Goal: Obtain resource: Download file/media

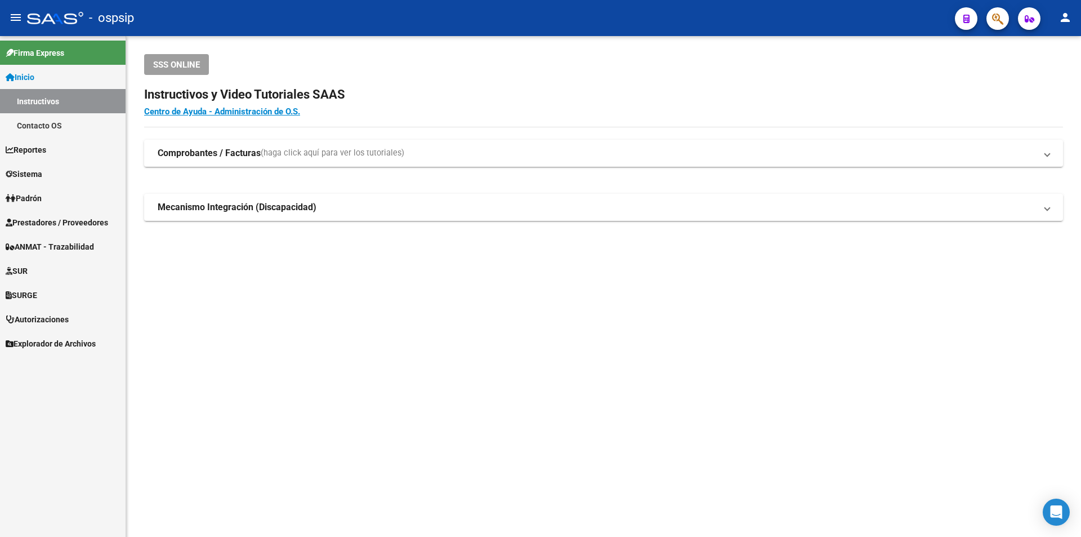
click at [53, 215] on link "Prestadores / Proveedores" at bounding box center [63, 222] width 126 height 24
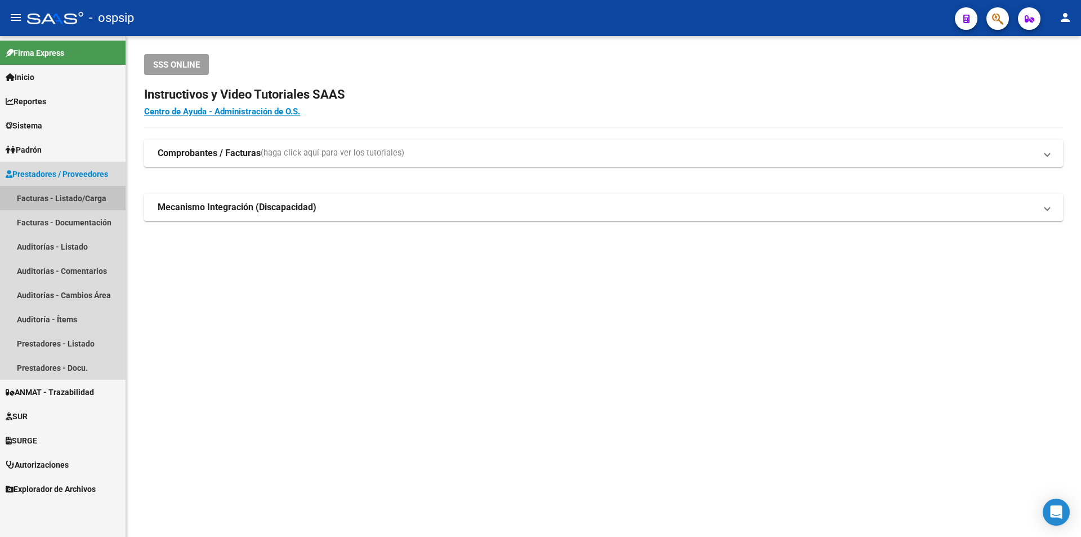
click at [89, 200] on link "Facturas - Listado/Carga" at bounding box center [63, 198] width 126 height 24
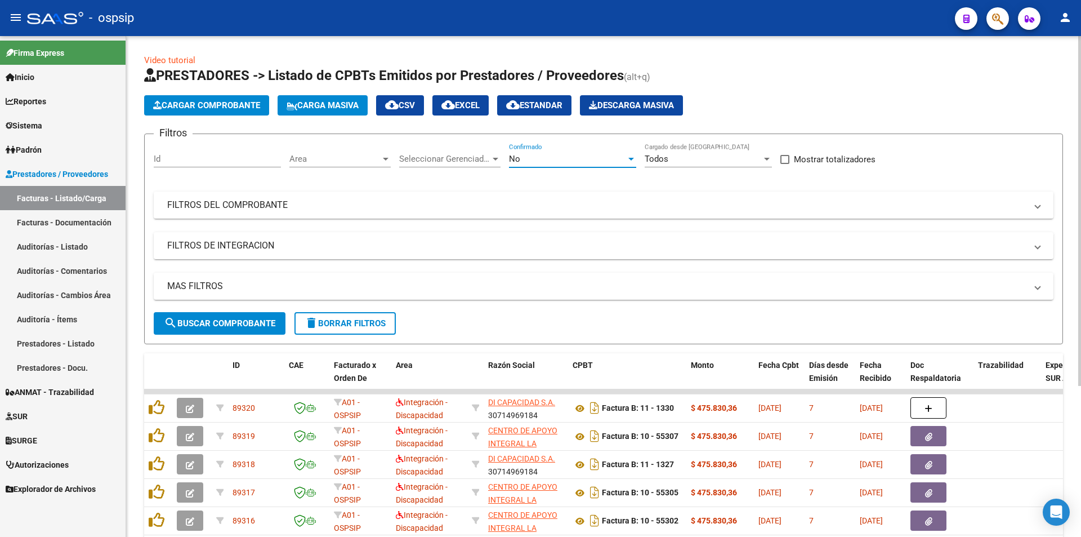
click at [516, 162] on span "No" at bounding box center [514, 159] width 11 height 10
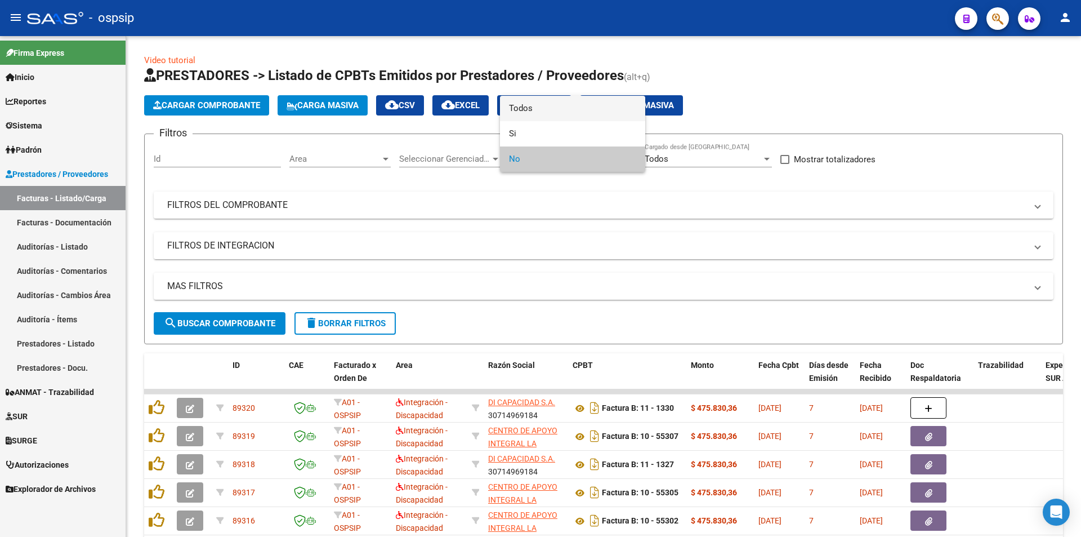
click at [531, 103] on span "Todos" at bounding box center [572, 108] width 127 height 25
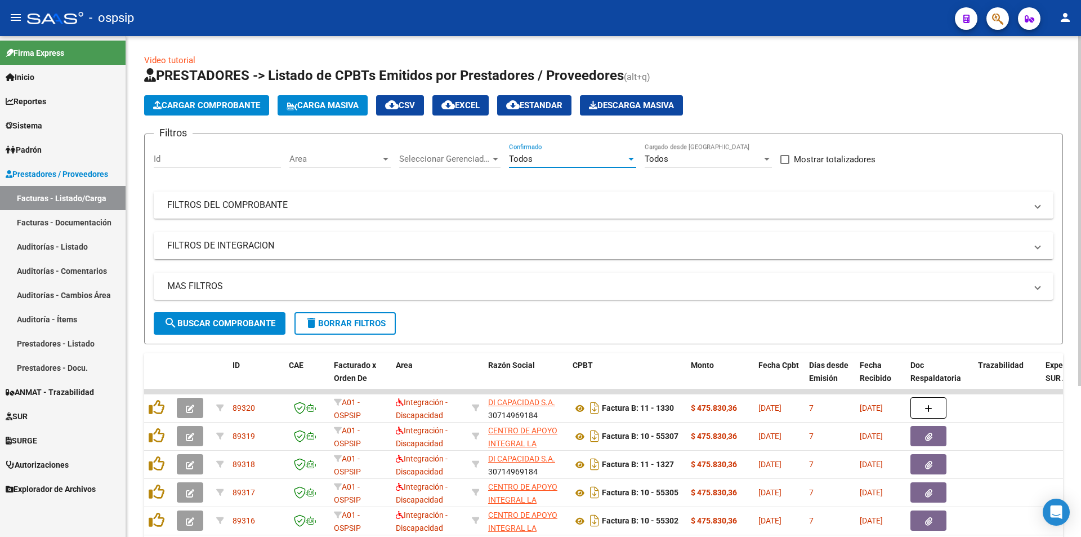
click at [276, 199] on mat-panel-title "FILTROS DEL COMPROBANTE" at bounding box center [596, 205] width 859 height 12
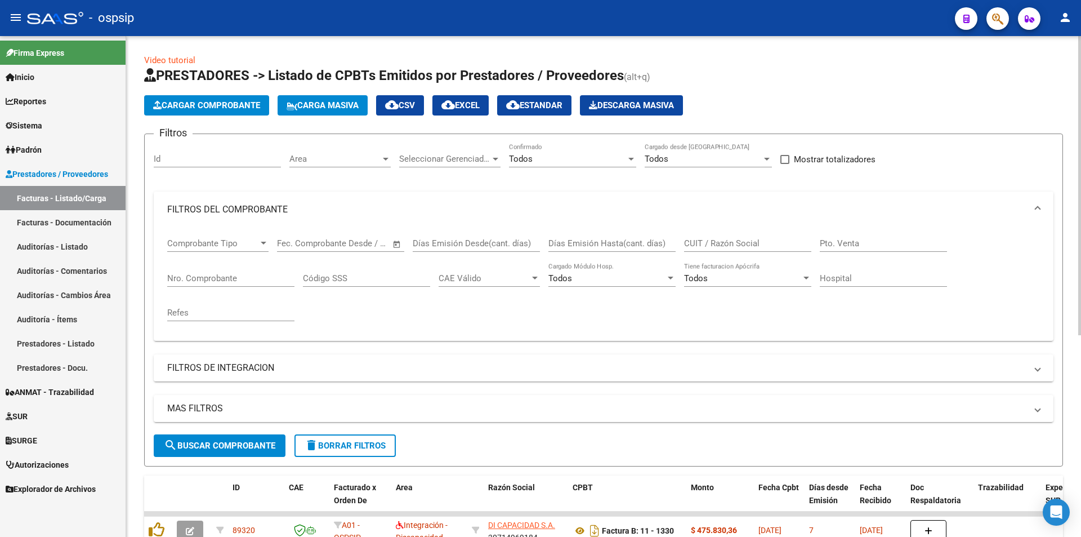
click at [225, 280] on input "Nro. Comprobante" at bounding box center [230, 278] width 127 height 10
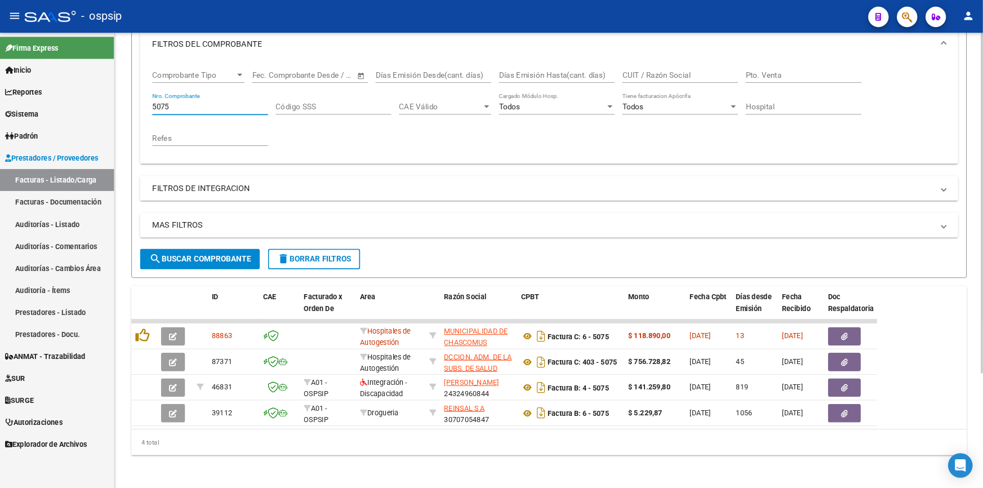
scroll to position [169, 0]
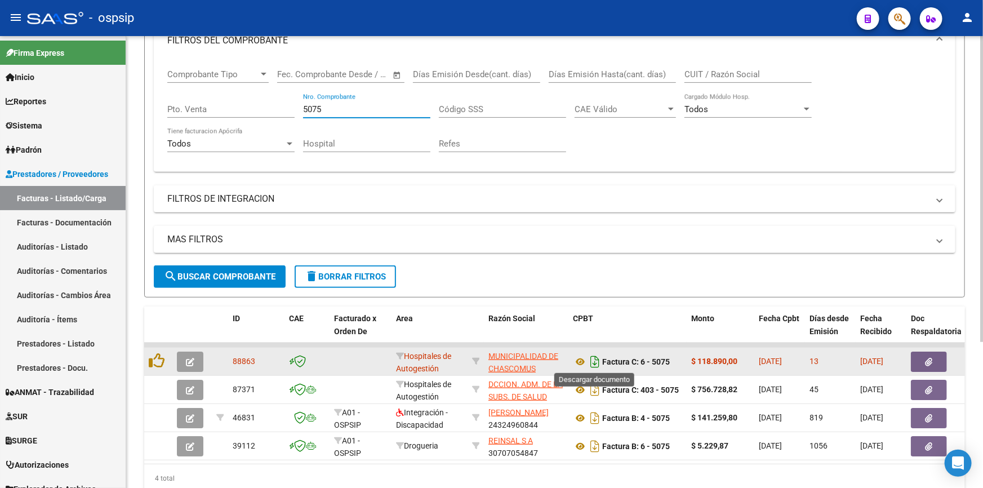
type input "5075"
click at [591, 360] on icon "Descargar documento" at bounding box center [594, 362] width 15 height 18
click at [595, 356] on icon "Descargar documento" at bounding box center [594, 362] width 15 height 18
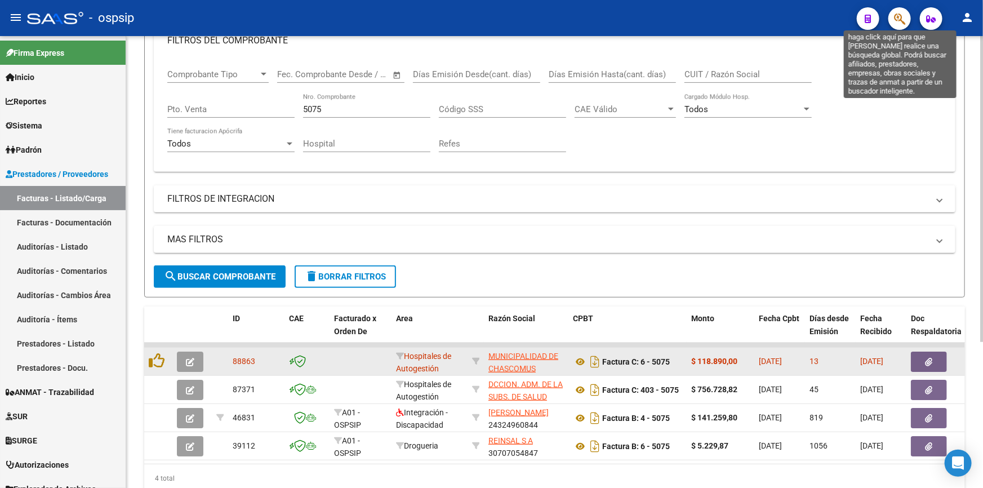
click at [893, 18] on button "button" at bounding box center [899, 18] width 23 height 23
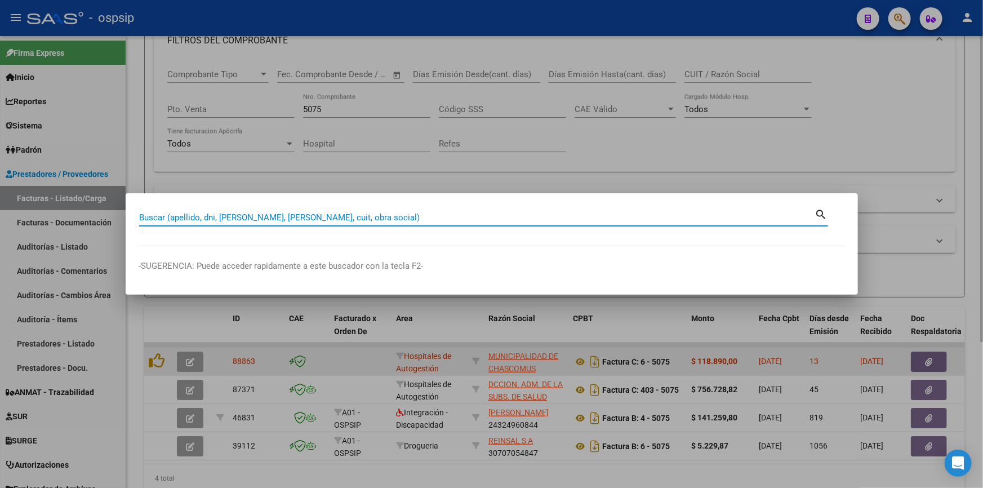
paste input "28289135"
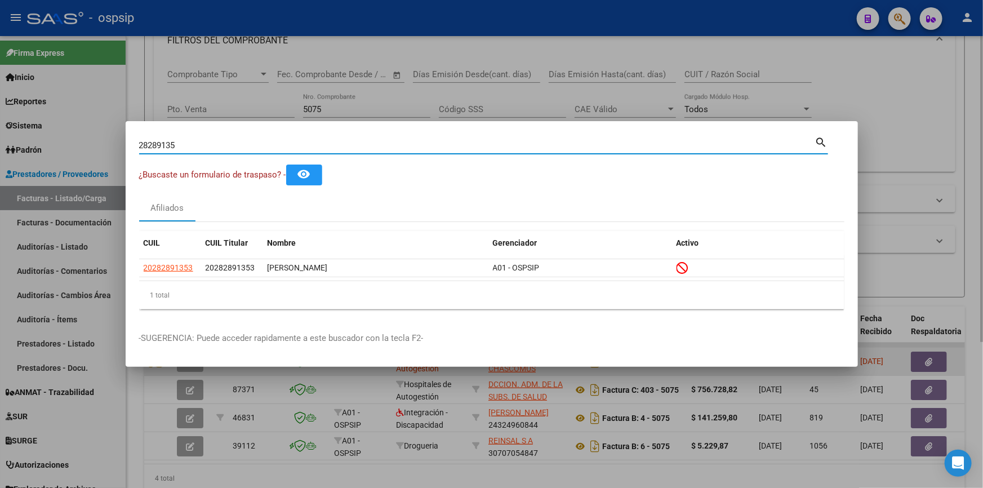
click at [191, 150] on input "28289135" at bounding box center [477, 145] width 676 height 10
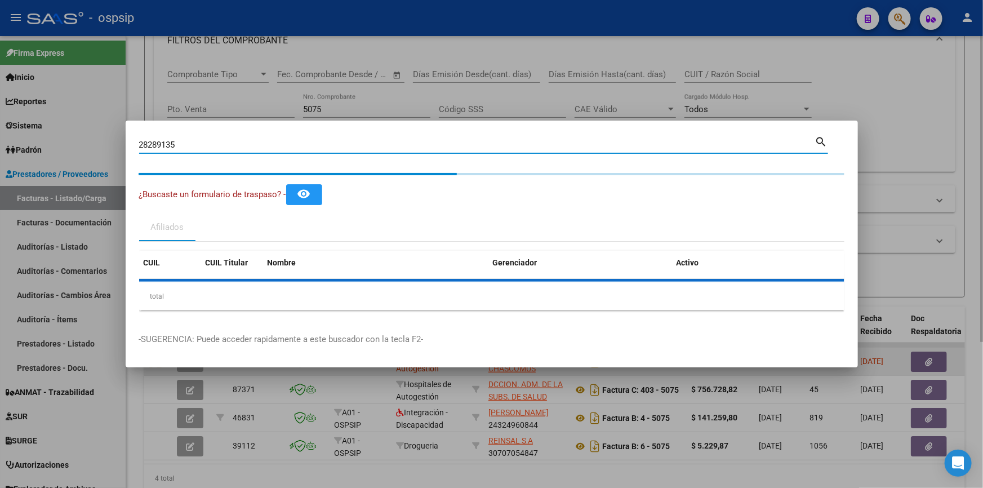
click at [191, 150] on input "28289135" at bounding box center [477, 145] width 676 height 10
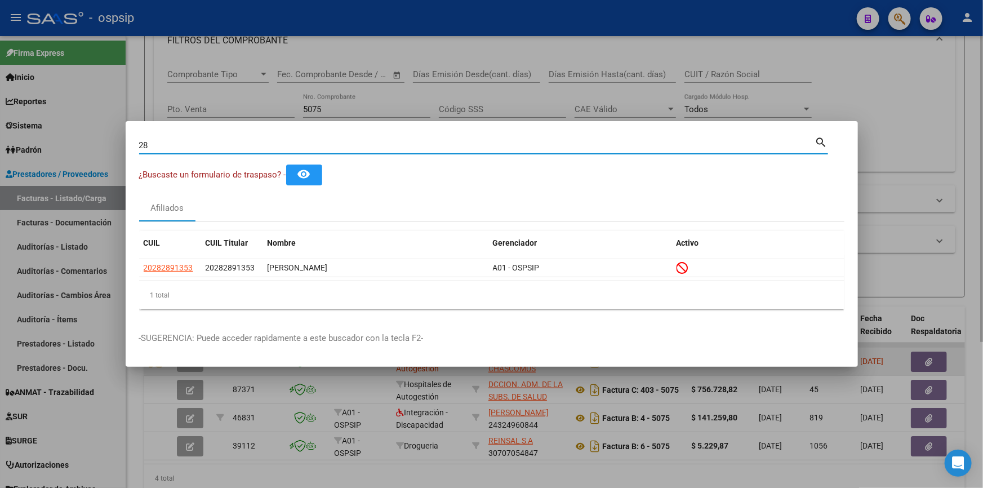
type input "2"
type input "38549873"
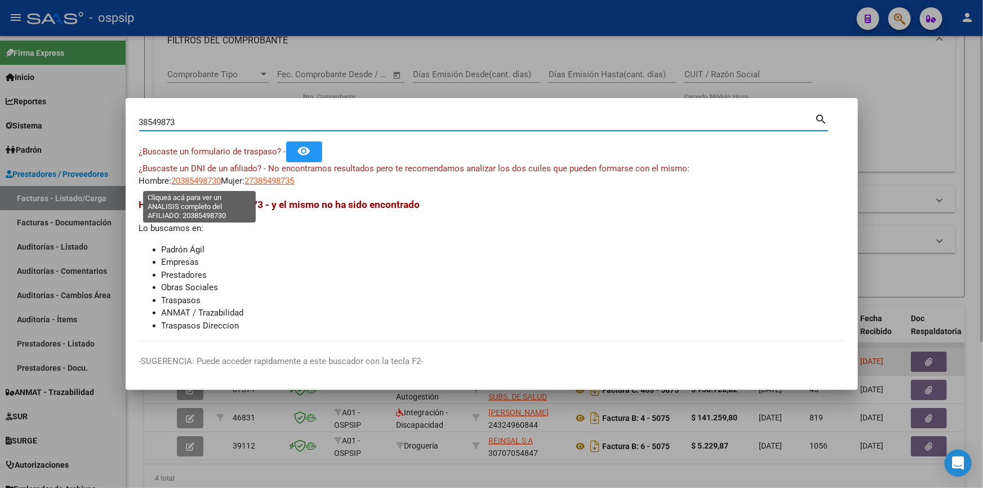
click at [205, 176] on span "20385498730" at bounding box center [197, 181] width 50 height 10
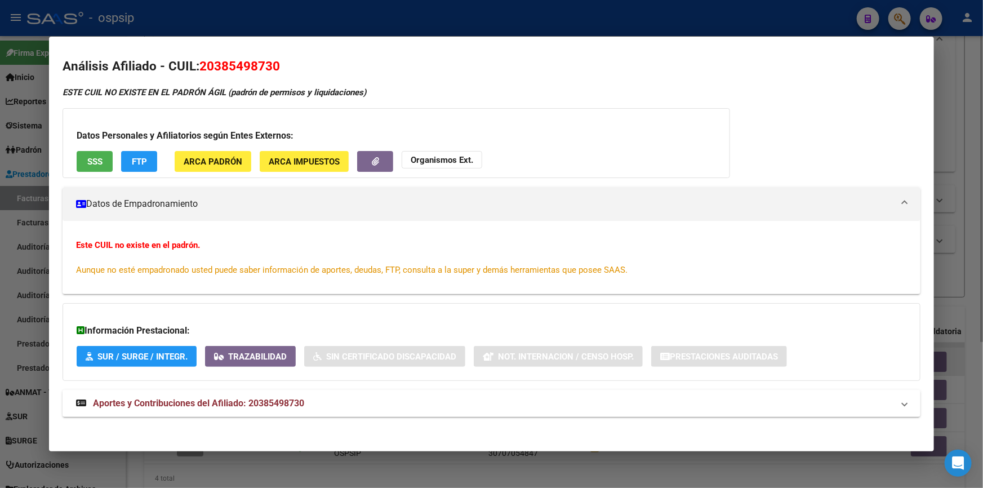
scroll to position [7, 0]
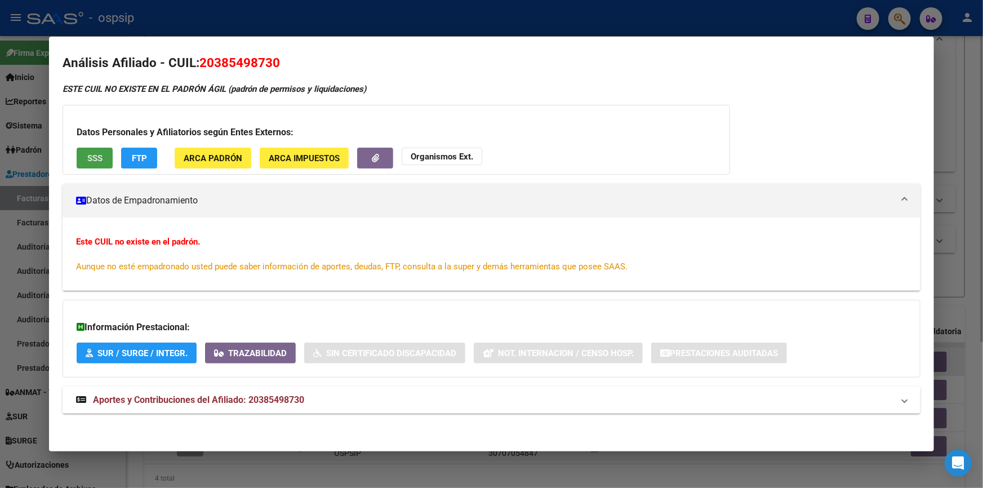
click at [92, 157] on span "SSS" at bounding box center [94, 158] width 15 height 10
click at [215, 403] on span "Aportes y Contribuciones del Afiliado: 20385498730" at bounding box center [198, 399] width 211 height 11
click at [422, 151] on span "Organismos Ext." at bounding box center [442, 156] width 63 height 10
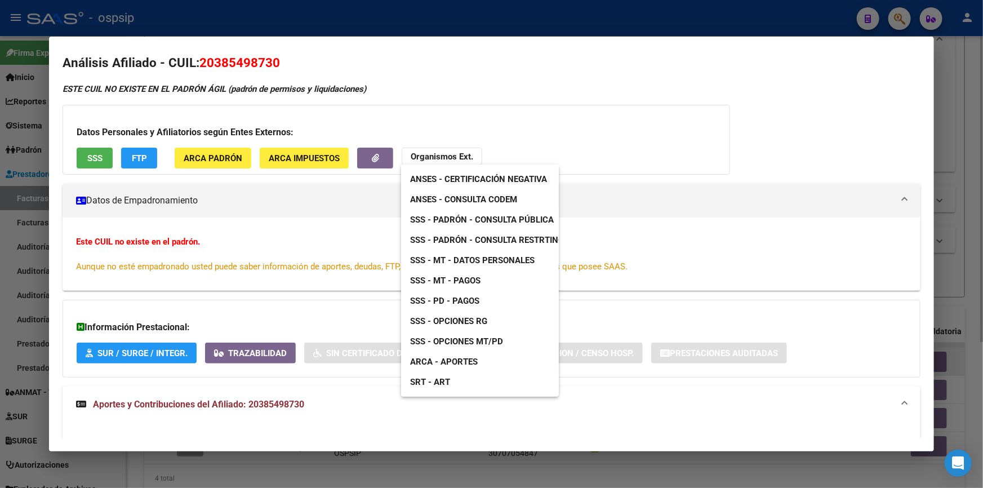
click at [813, 42] on div at bounding box center [491, 244] width 983 height 488
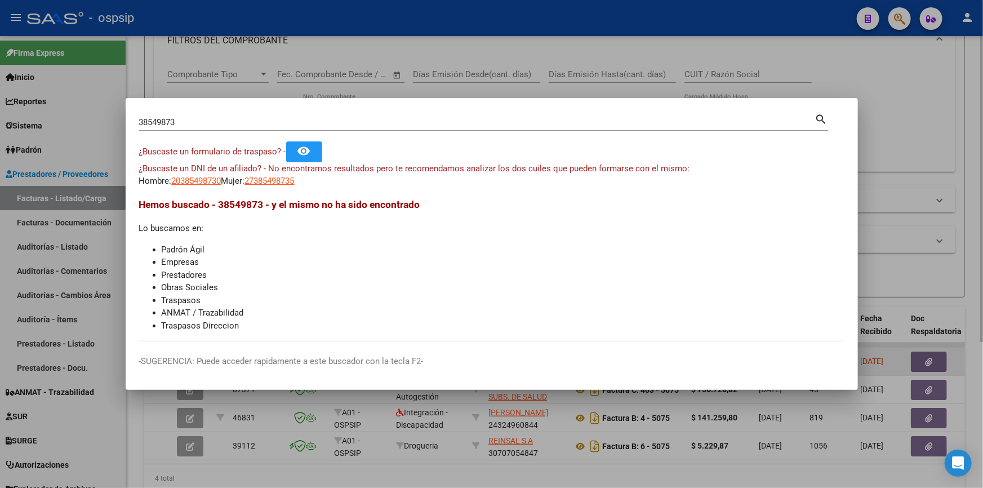
click at [224, 125] on input "38549873" at bounding box center [477, 122] width 676 height 10
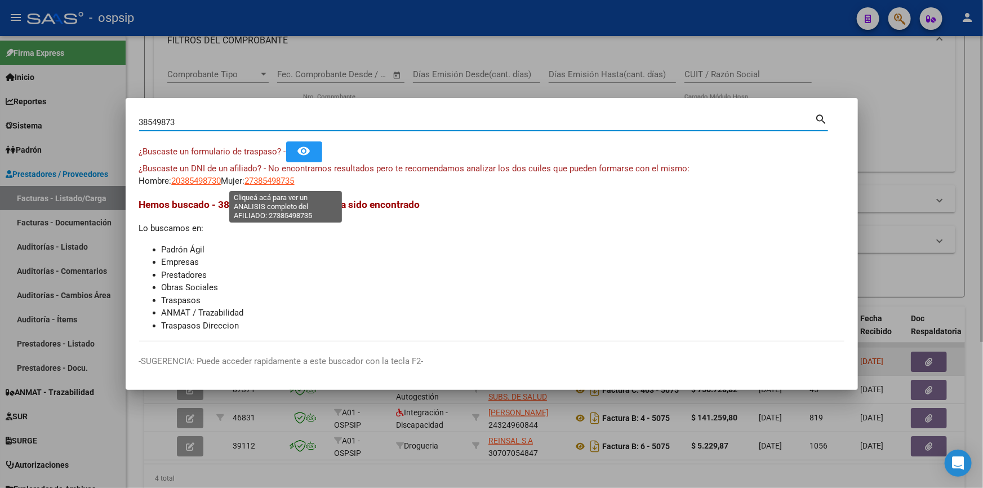
click at [295, 182] on span "27385498735" at bounding box center [270, 181] width 50 height 10
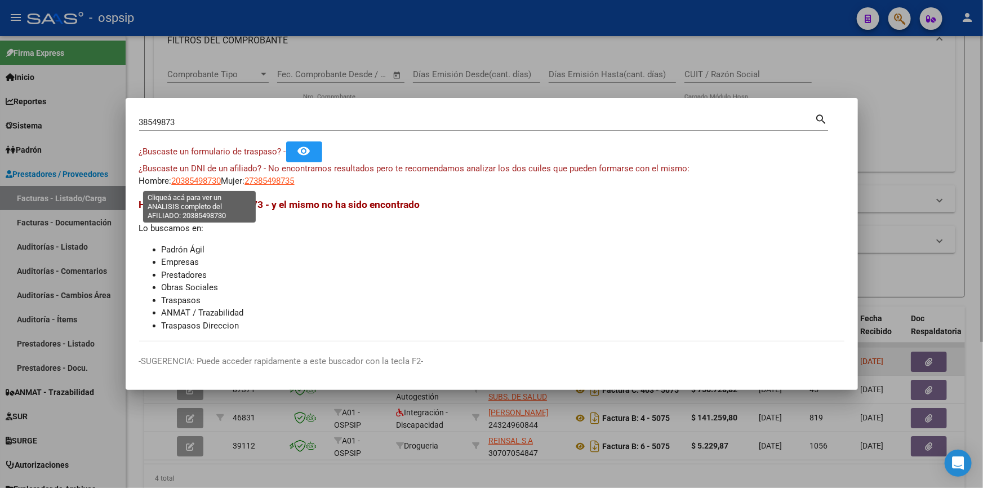
click at [216, 181] on span "20385498730" at bounding box center [197, 181] width 50 height 10
type textarea "20385498730"
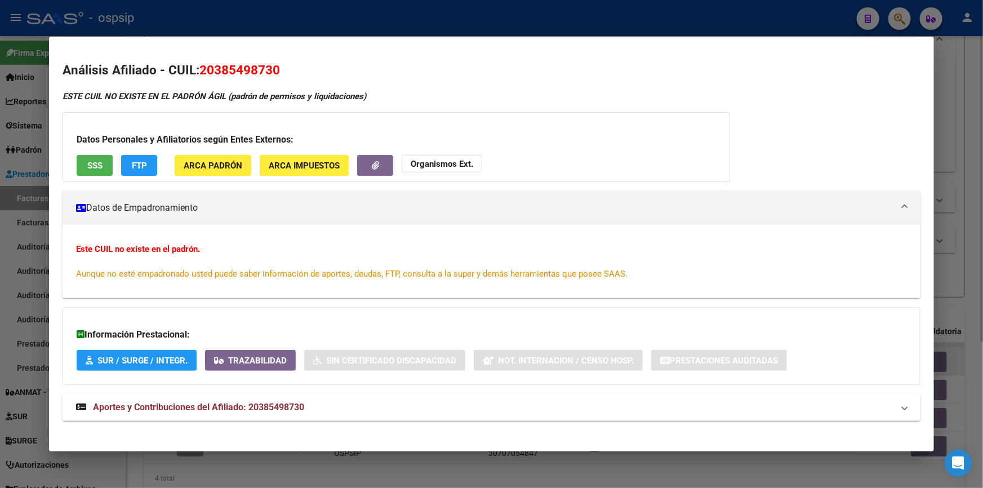
click at [460, 163] on strong "Organismos Ext." at bounding box center [442, 164] width 63 height 10
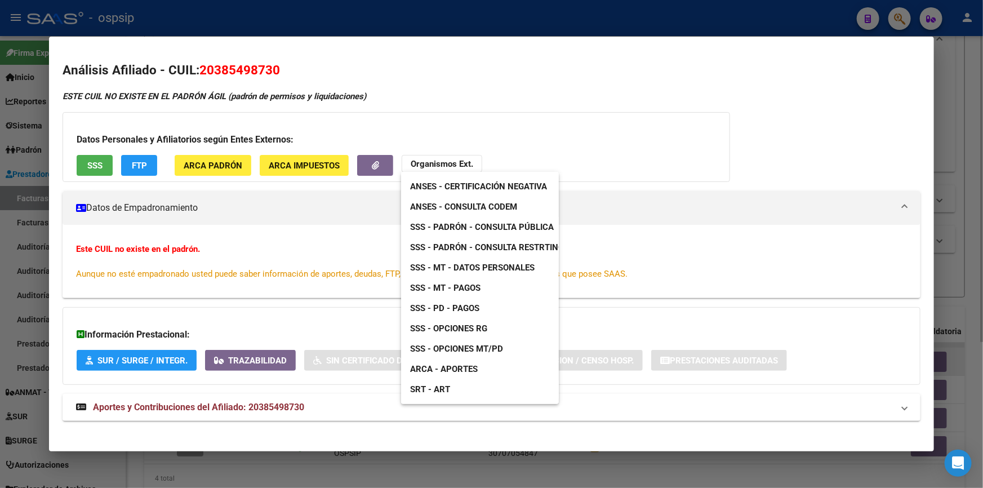
click at [480, 208] on span "ANSES - Consulta CODEM" at bounding box center [463, 207] width 107 height 10
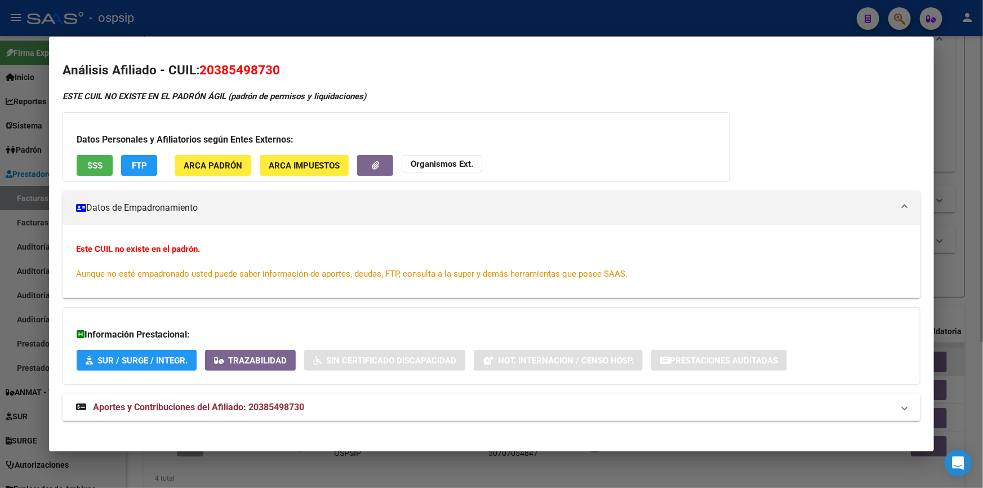
click at [424, 170] on button "Organismos Ext." at bounding box center [442, 163] width 81 height 17
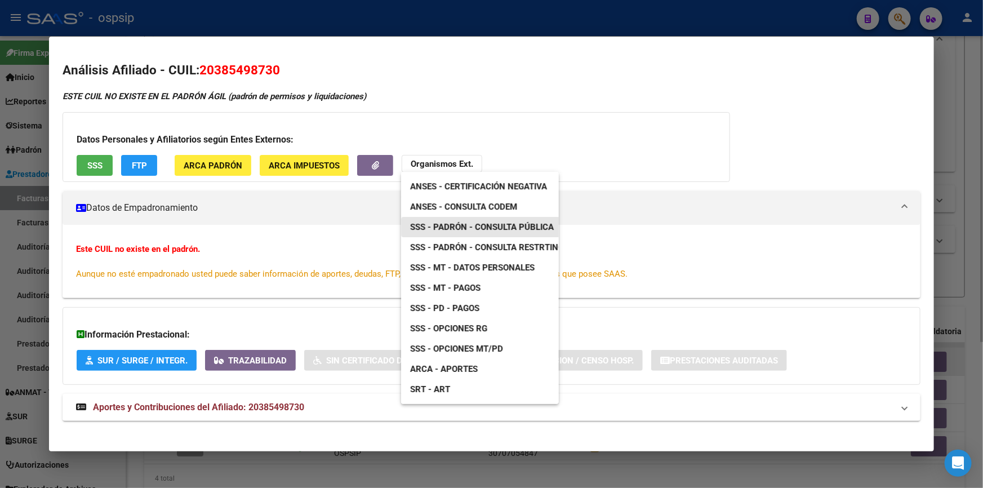
click at [506, 229] on span "SSS - Padrón - Consulta Pública" at bounding box center [482, 227] width 144 height 10
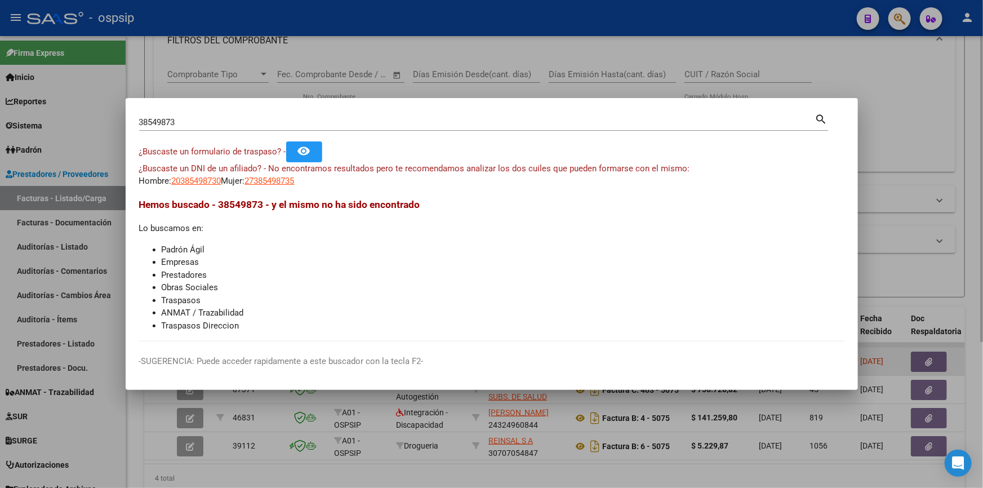
click at [196, 119] on input "38549873" at bounding box center [477, 122] width 676 height 10
type input "58197977"
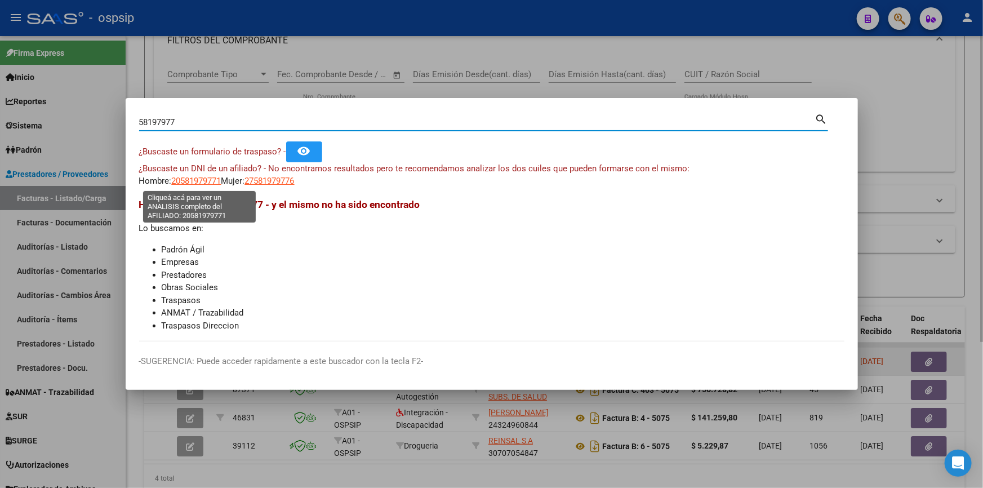
click at [201, 184] on span "20581979771" at bounding box center [197, 181] width 50 height 10
type textarea "20581979771"
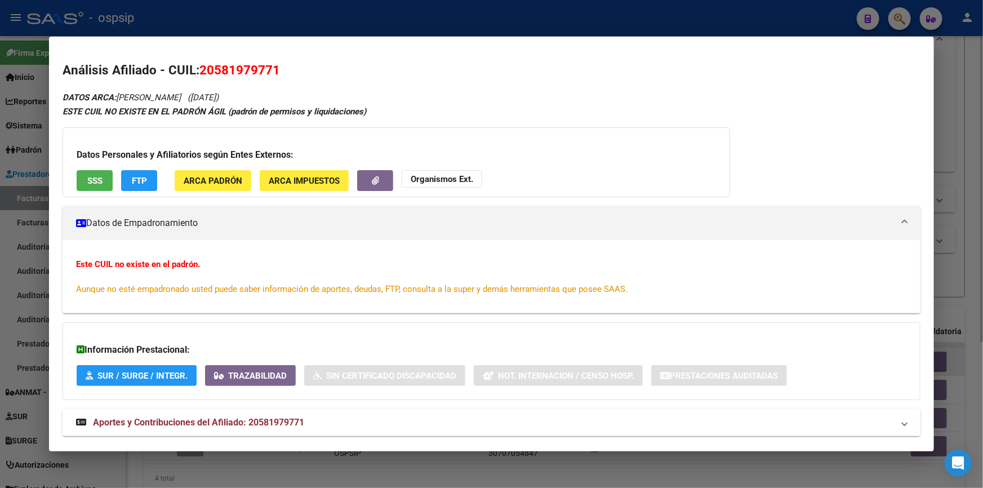
scroll to position [23, 0]
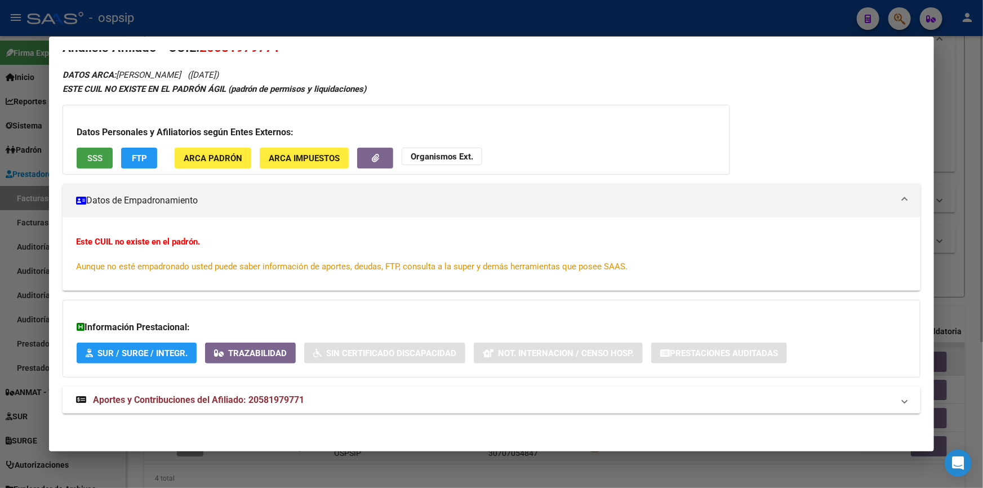
click at [103, 161] on button "SSS" at bounding box center [95, 158] width 36 height 21
click at [179, 387] on mat-expansion-panel-header "Aportes y Contribuciones del Afiliado: 20581979771" at bounding box center [492, 399] width 858 height 27
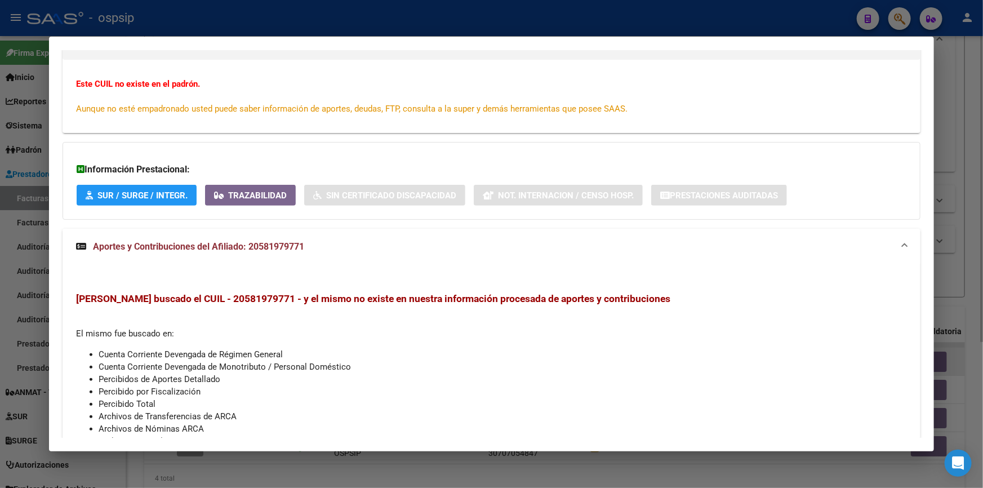
scroll to position [50, 0]
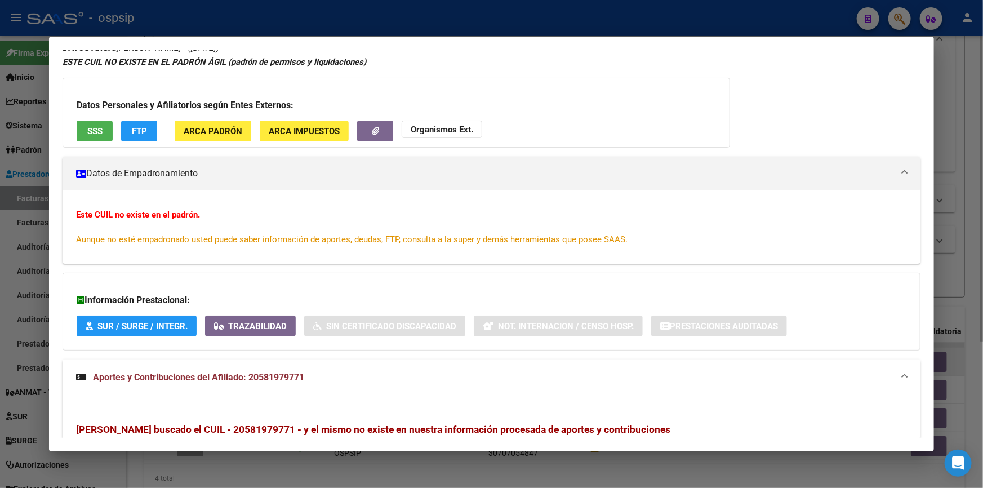
click at [460, 130] on strong "Organismos Ext." at bounding box center [442, 129] width 63 height 10
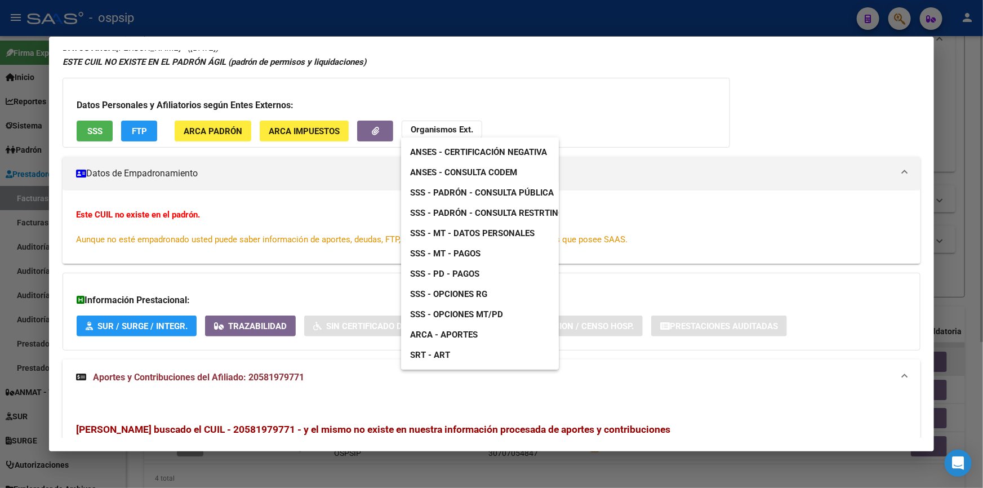
click at [107, 131] on div at bounding box center [491, 244] width 983 height 488
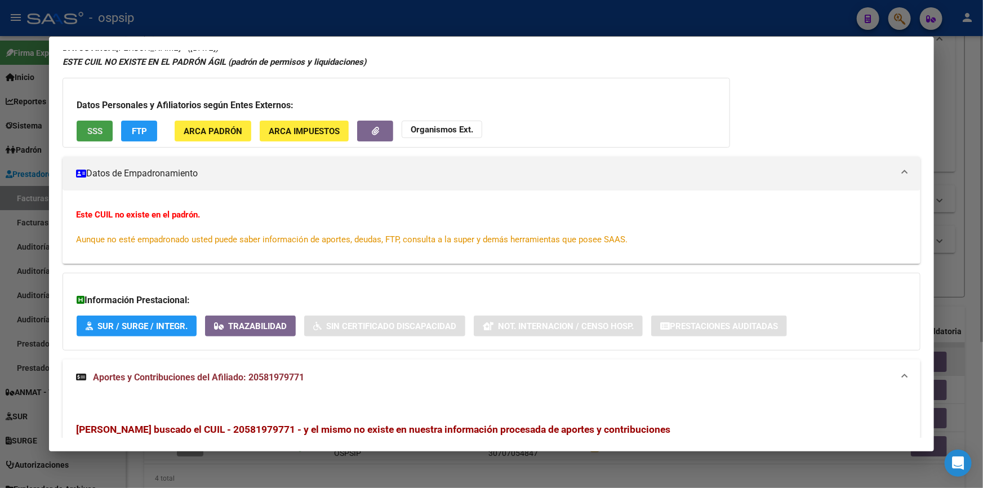
click at [99, 133] on span "SSS" at bounding box center [94, 131] width 15 height 10
click at [469, 132] on strong "Organismos Ext." at bounding box center [442, 129] width 63 height 10
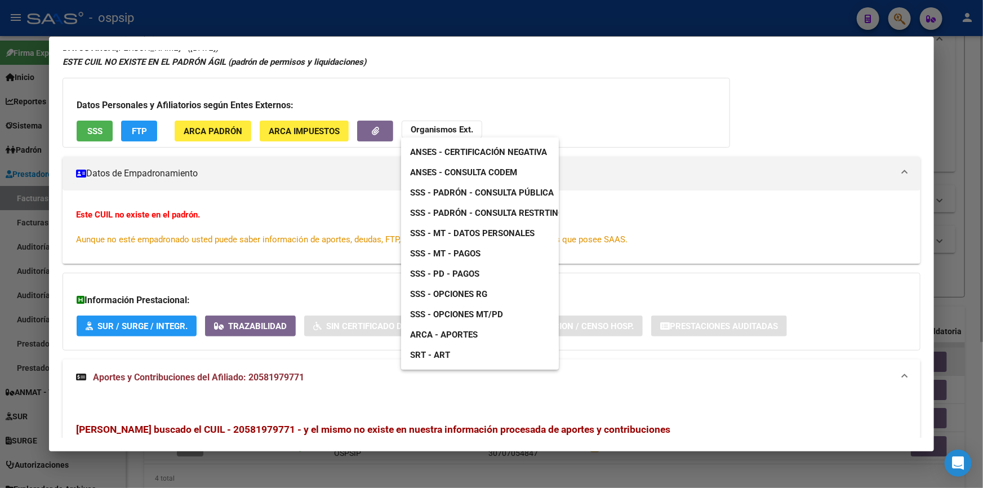
click at [319, 245] on div at bounding box center [491, 244] width 983 height 488
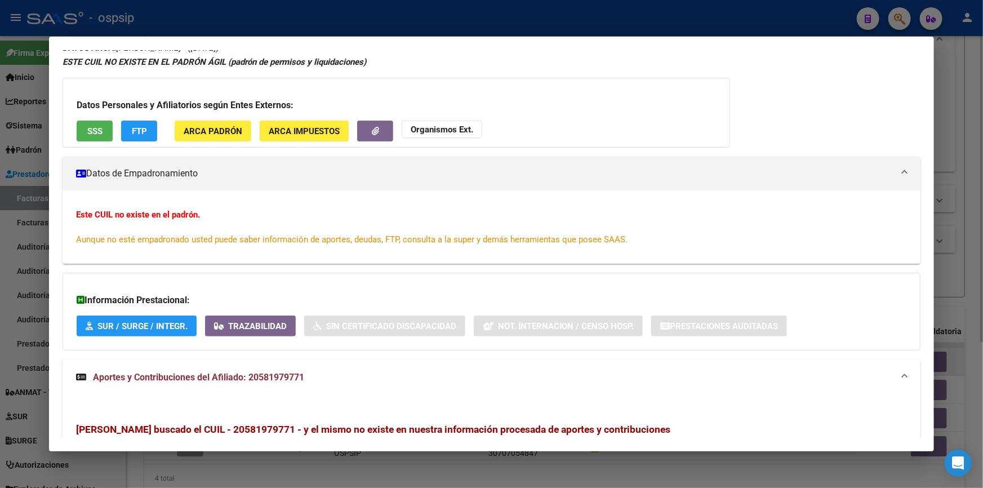
click at [450, 134] on strong "Organismos Ext." at bounding box center [442, 129] width 63 height 10
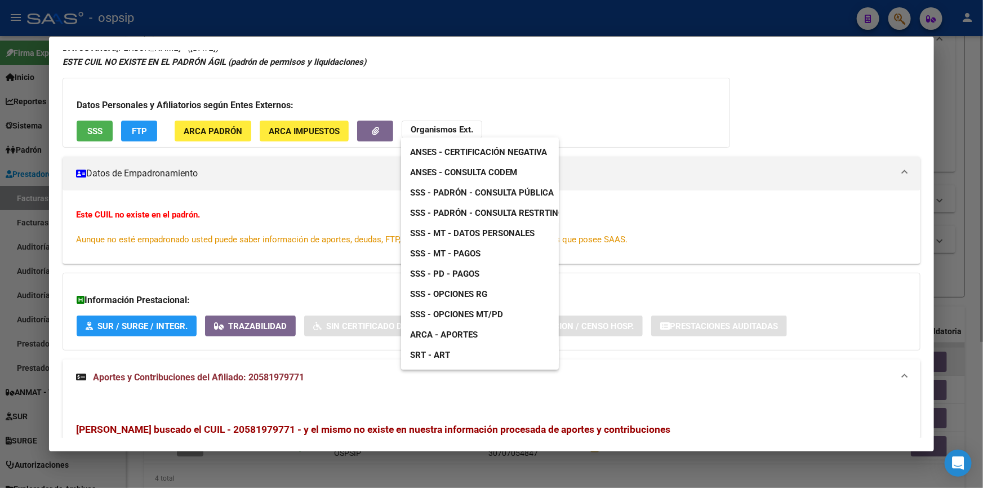
click at [481, 176] on span "ANSES - Consulta CODEM" at bounding box center [463, 172] width 107 height 10
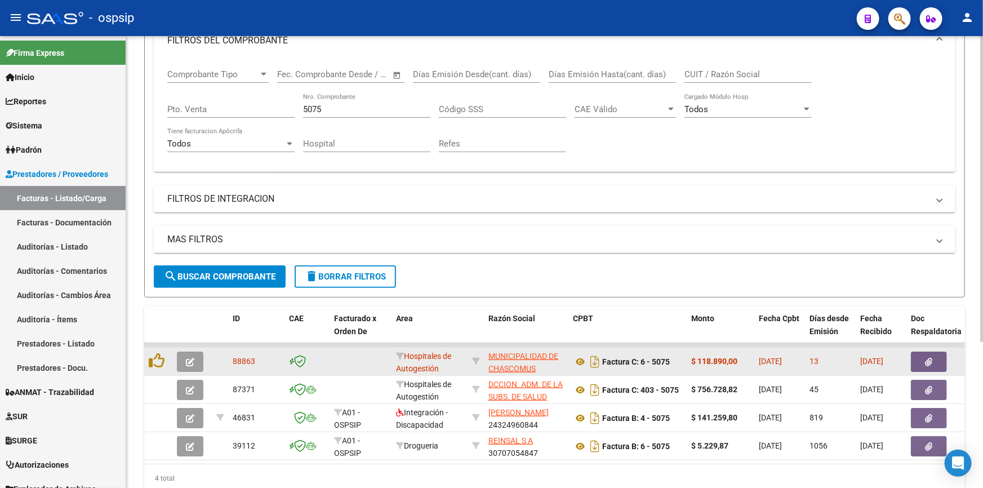
click at [929, 363] on icon "button" at bounding box center [928, 362] width 7 height 8
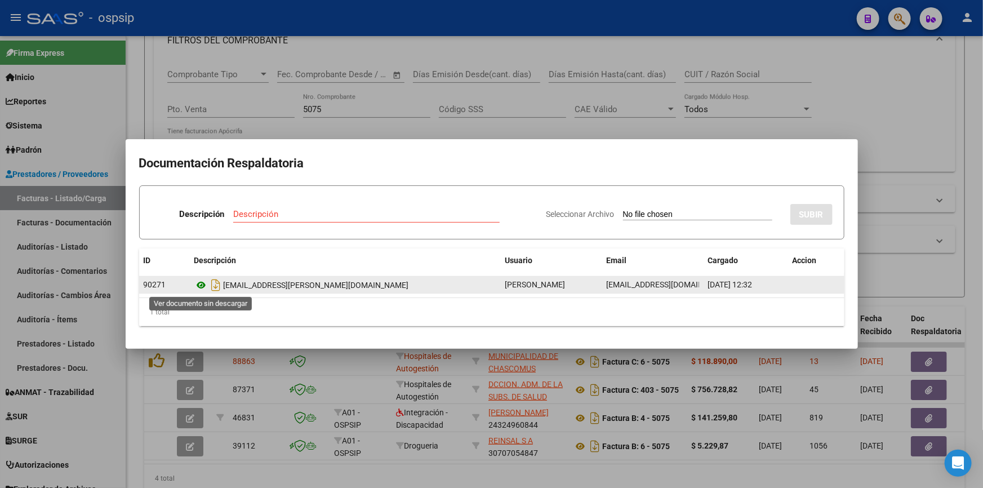
click at [202, 286] on icon at bounding box center [201, 285] width 15 height 14
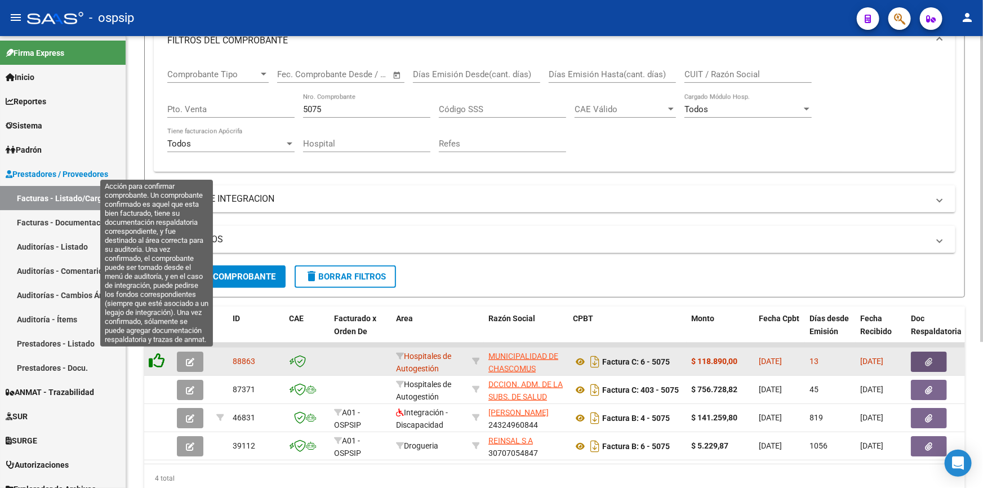
click at [160, 365] on icon at bounding box center [157, 361] width 16 height 16
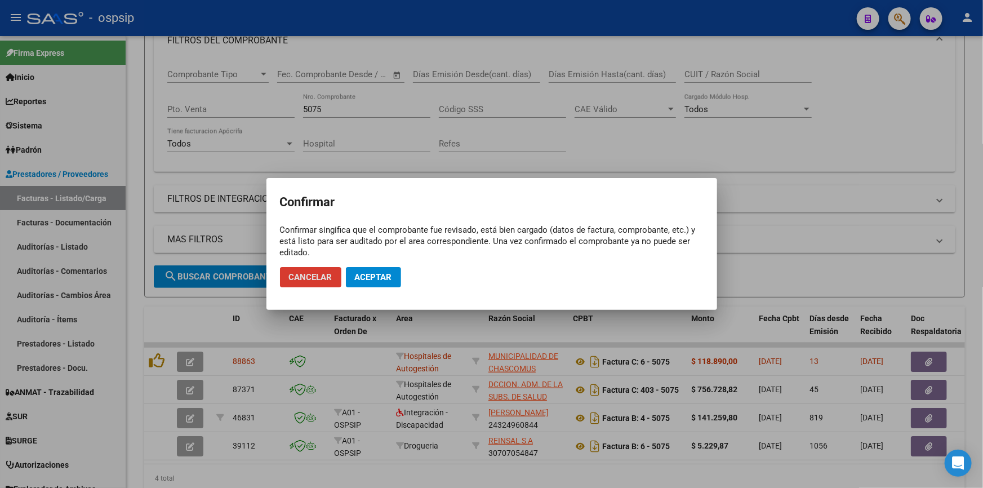
click at [373, 282] on button "Aceptar" at bounding box center [373, 277] width 55 height 20
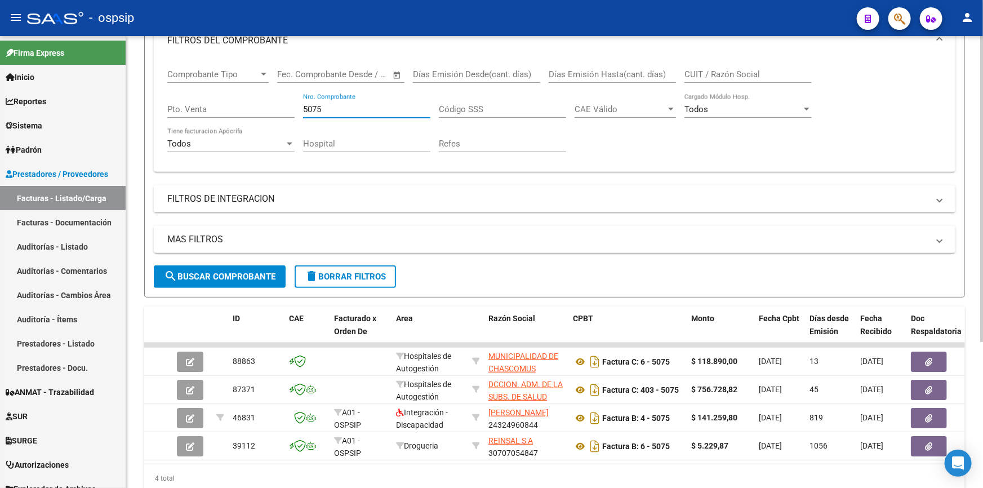
click at [332, 111] on input "5075" at bounding box center [366, 109] width 127 height 10
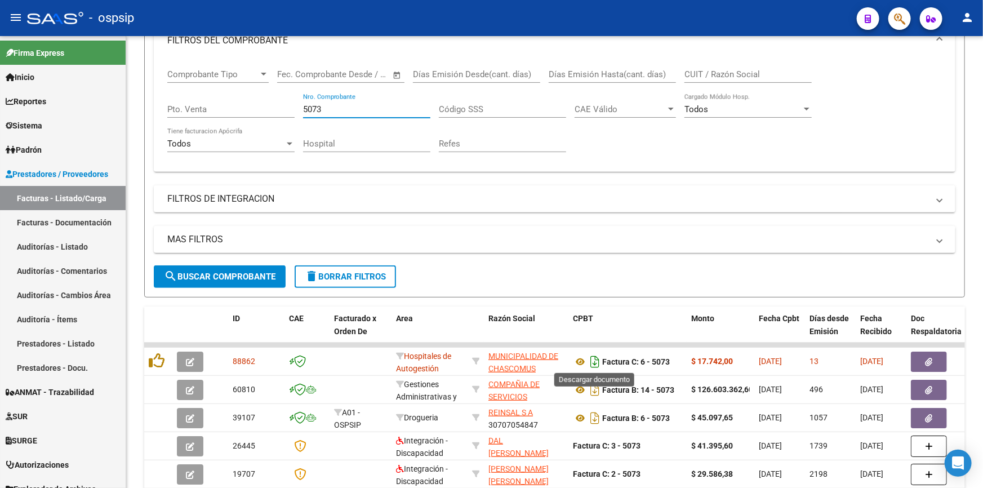
type input "5073"
click at [589, 362] on icon "Descargar documento" at bounding box center [594, 362] width 15 height 18
click at [596, 364] on icon "Descargar documento" at bounding box center [594, 362] width 15 height 18
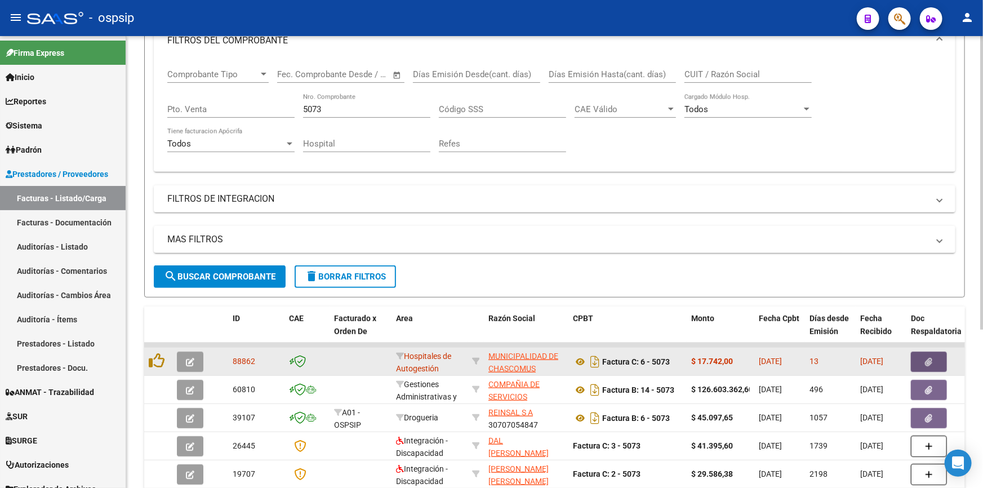
click at [924, 369] on button "button" at bounding box center [929, 361] width 36 height 20
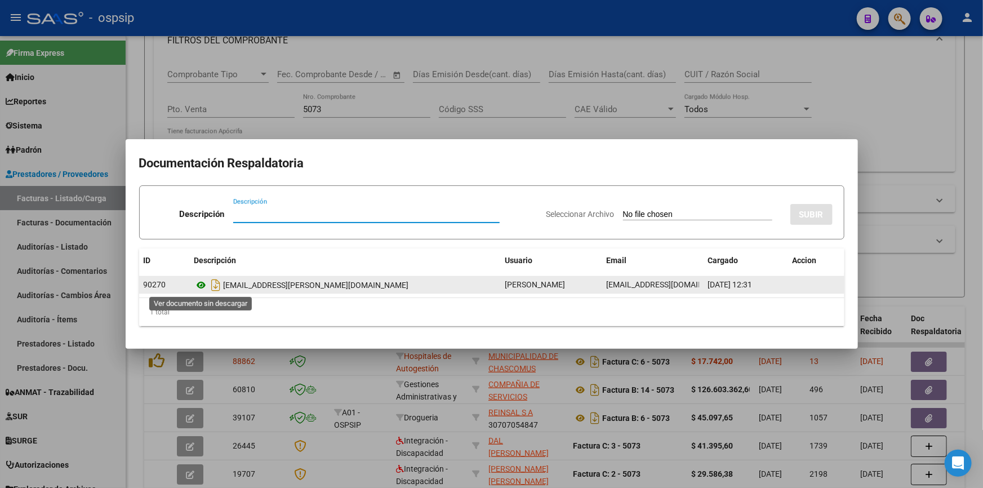
click at [202, 286] on icon at bounding box center [201, 285] width 15 height 14
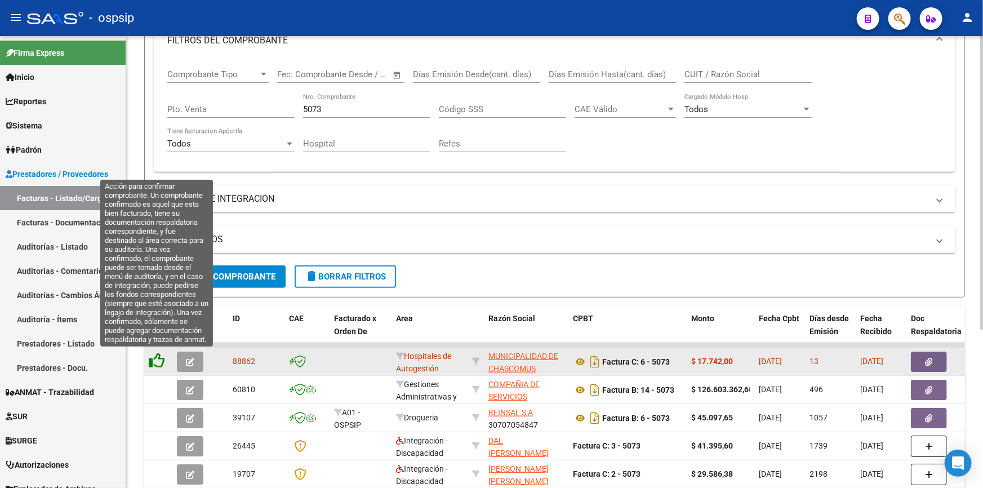
click at [154, 361] on icon at bounding box center [157, 361] width 16 height 16
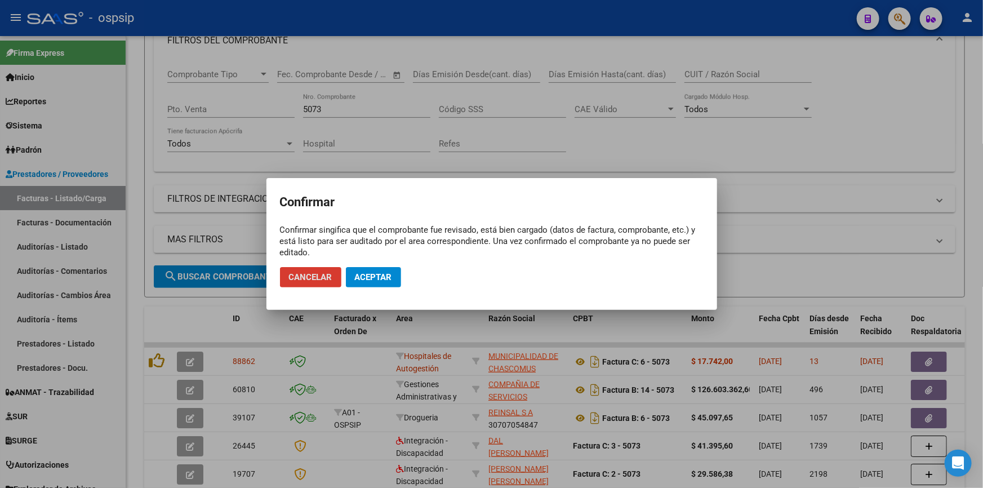
click at [375, 272] on span "Aceptar" at bounding box center [373, 277] width 37 height 10
